Goal: Task Accomplishment & Management: Use online tool/utility

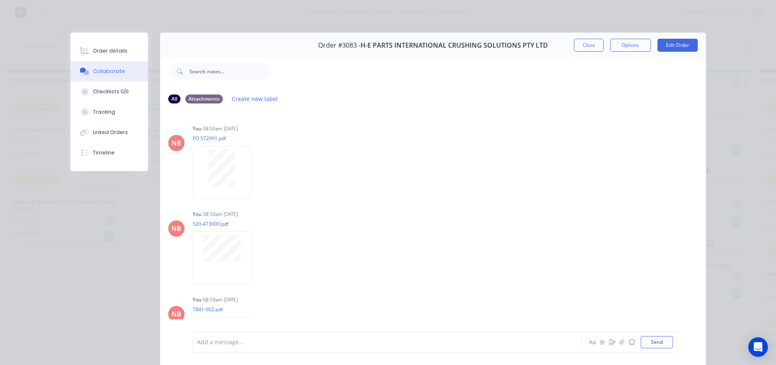
scroll to position [209, 0]
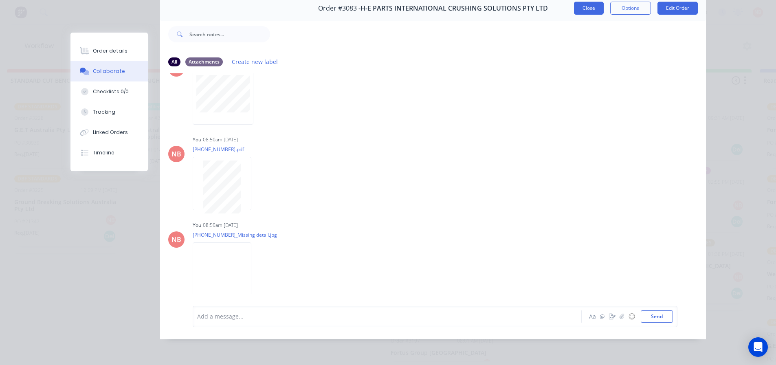
click at [582, 6] on button "Close" at bounding box center [589, 8] width 30 height 13
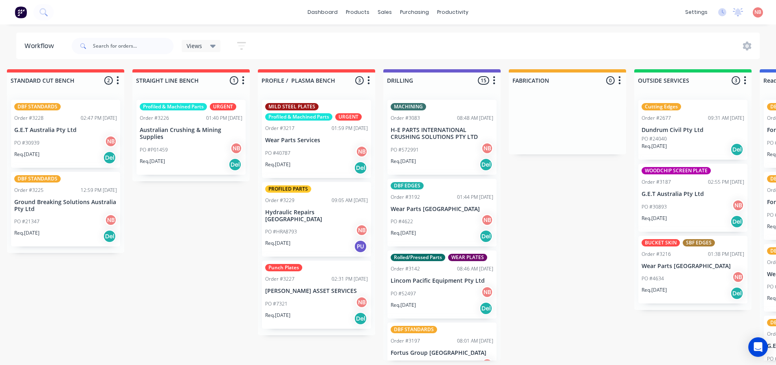
drag, startPoint x: 134, startPoint y: 363, endPoint x: 73, endPoint y: 363, distance: 61.5
click at [48, 360] on div "Submitted 0 Status colour #FF69B4 hex #FF69B4 Save Cancel Summaries Total order…" at bounding box center [537, 214] width 1358 height 291
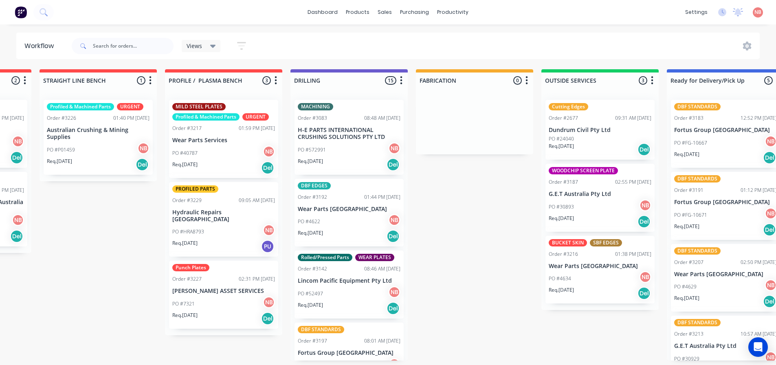
scroll to position [2, 0]
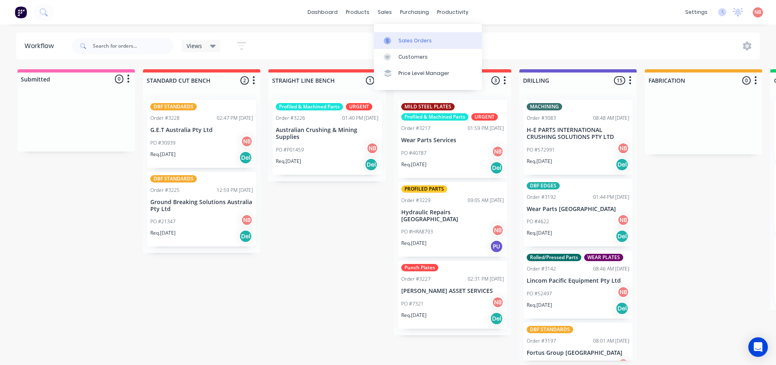
click at [404, 37] on div "Sales Orders" at bounding box center [414, 40] width 33 height 7
